Goal: Transaction & Acquisition: Book appointment/travel/reservation

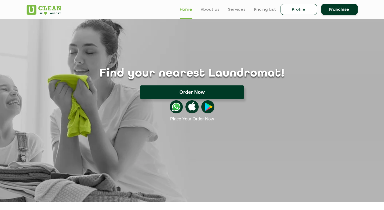
click at [183, 89] on button "Order Now" at bounding box center [192, 92] width 104 height 14
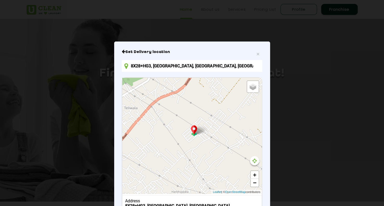
drag, startPoint x: 228, startPoint y: 45, endPoint x: 237, endPoint y: 25, distance: 22.2
click at [237, 25] on div "× Set Delivery location 8X28+[GEOGRAPHIC_DATA], [GEOGRAPHIC_DATA], [GEOGRAPHIC_…" at bounding box center [192, 103] width 384 height 206
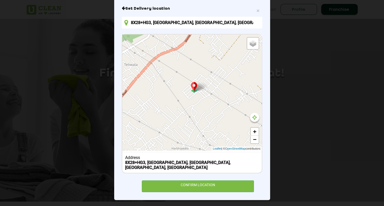
scroll to position [43, 0]
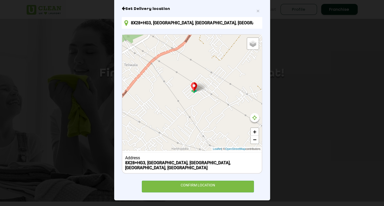
drag, startPoint x: 211, startPoint y: 76, endPoint x: 222, endPoint y: 86, distance: 14.4
click at [222, 86] on div "Your cloths Will be collected from here Move map to pin your exact location × D…" at bounding box center [191, 93] width 139 height 116
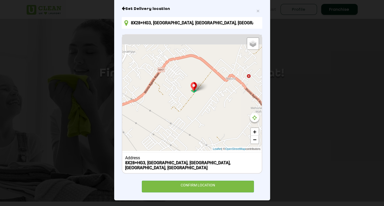
drag, startPoint x: 222, startPoint y: 86, endPoint x: 182, endPoint y: 137, distance: 65.5
click at [182, 137] on div "Default Satellite + − Leaflet | © OpenStreetMap contributors" at bounding box center [191, 93] width 139 height 116
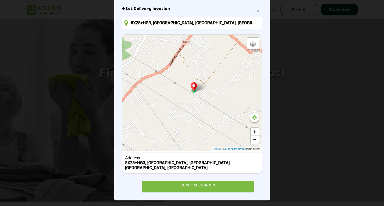
drag, startPoint x: 202, startPoint y: 109, endPoint x: 229, endPoint y: 80, distance: 39.3
click at [229, 80] on div "Default Satellite + − Leaflet | © OpenStreetMap contributors" at bounding box center [191, 93] width 139 height 116
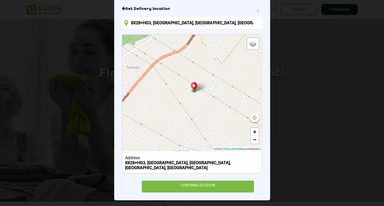
drag, startPoint x: 204, startPoint y: 110, endPoint x: 221, endPoint y: 86, distance: 29.3
click at [221, 86] on div "Default Satellite + − Leaflet | © OpenStreetMap contributors" at bounding box center [191, 93] width 139 height 116
drag, startPoint x: 211, startPoint y: 87, endPoint x: 215, endPoint y: 83, distance: 5.2
click at [215, 83] on div "Default Satellite + − Leaflet | © OpenStreetMap contributors" at bounding box center [191, 93] width 139 height 116
click at [253, 132] on link "+" at bounding box center [255, 132] width 8 height 8
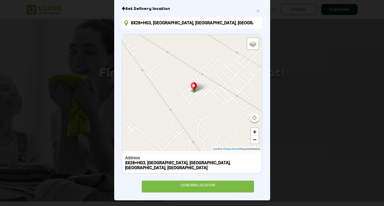
drag, startPoint x: 207, startPoint y: 101, endPoint x: 201, endPoint y: 103, distance: 5.8
click at [201, 103] on div "Default Satellite + − Leaflet | © OpenStreetMap contributors" at bounding box center [191, 93] width 139 height 116
drag, startPoint x: 195, startPoint y: 99, endPoint x: 197, endPoint y: 102, distance: 3.5
click at [197, 102] on div "Default Satellite + − Leaflet | © OpenStreetMap contributors" at bounding box center [191, 93] width 139 height 116
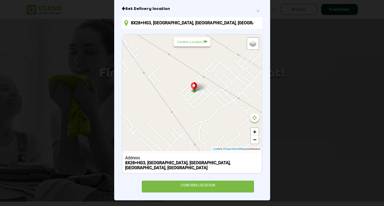
click at [197, 102] on div "Default Satellite + − Leaflet | © OpenStreetMap contributors" at bounding box center [191, 93] width 139 height 116
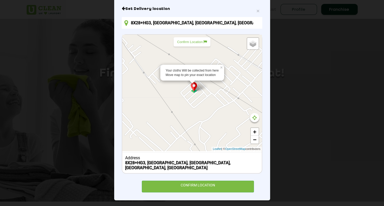
click at [194, 41] on p "Confirm Location" at bounding box center [192, 42] width 30 height 4
type input "8X38+374, [GEOGRAPHIC_DATA], [GEOGRAPHIC_DATA], [GEOGRAPHIC_DATA], [GEOGRAPHIC_…"
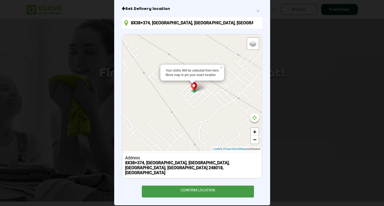
click at [210, 185] on div "CONFIRM LOCATION" at bounding box center [198, 191] width 112 height 12
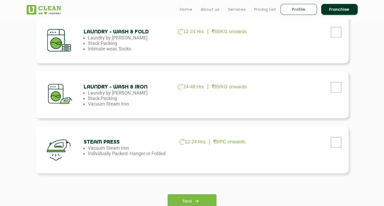
scroll to position [298, 0]
click at [338, 141] on input "checkbox" at bounding box center [336, 142] width 13 height 10
checkbox input "true"
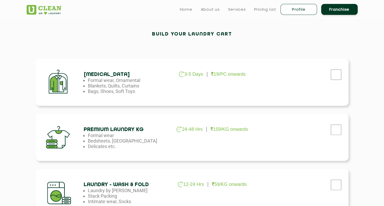
scroll to position [145, 0]
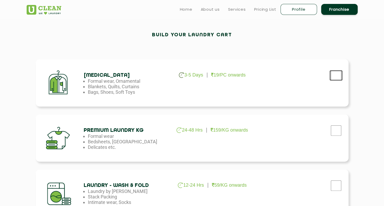
click at [340, 78] on input "checkbox" at bounding box center [336, 75] width 13 height 10
checkbox input "true"
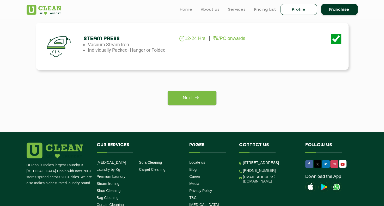
scroll to position [400, 0]
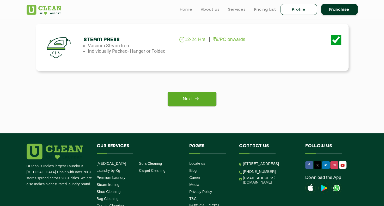
click at [201, 93] on link "Next" at bounding box center [192, 99] width 49 height 14
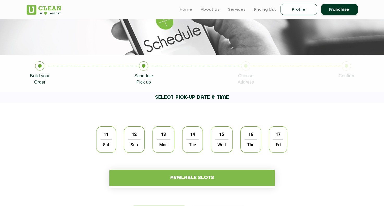
scroll to position [65, 0]
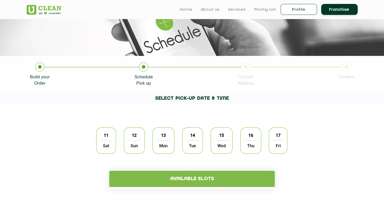
click at [132, 139] on span "12" at bounding box center [134, 135] width 10 height 10
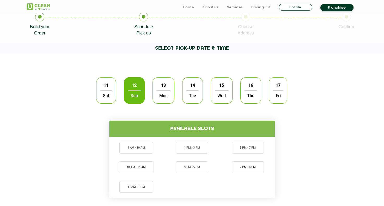
scroll to position [116, 0]
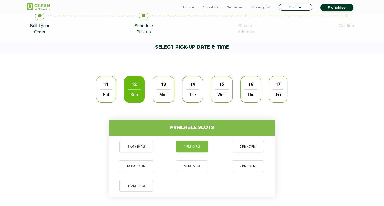
click at [193, 146] on li "1 PM - 3 PM" at bounding box center [192, 147] width 32 height 12
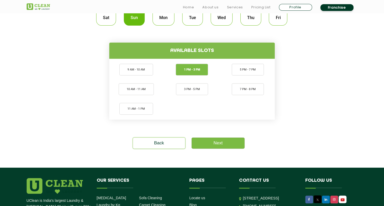
scroll to position [194, 0]
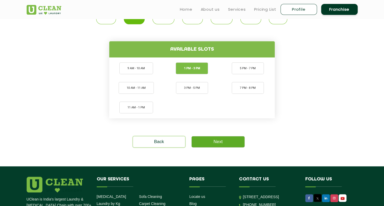
click at [217, 142] on link "Next" at bounding box center [218, 141] width 53 height 11
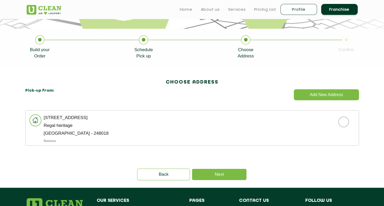
scroll to position [93, 0]
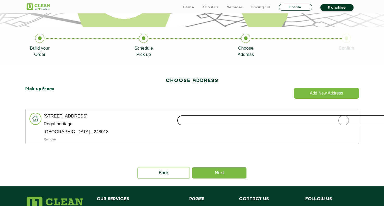
click at [340, 122] on input "radio" at bounding box center [343, 120] width 333 height 10
radio input "true"
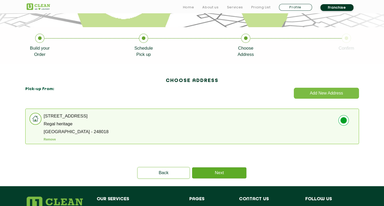
click at [229, 172] on link "Next" at bounding box center [219, 172] width 54 height 11
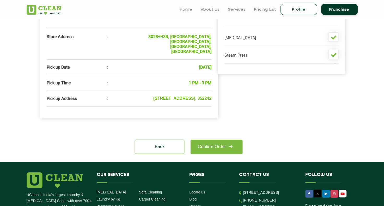
scroll to position [172, 0]
click at [220, 148] on link "Confirm Order" at bounding box center [217, 147] width 52 height 14
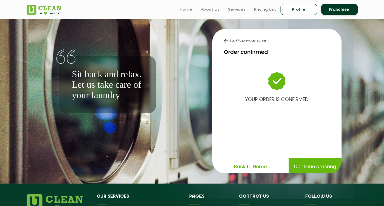
click at [285, 82] on img at bounding box center [276, 81] width 17 height 19
click at [307, 169] on p "Continue ordering" at bounding box center [315, 166] width 42 height 9
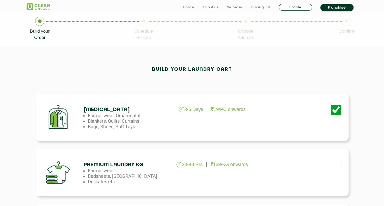
scroll to position [111, 0]
